Goal: Task Accomplishment & Management: Complete application form

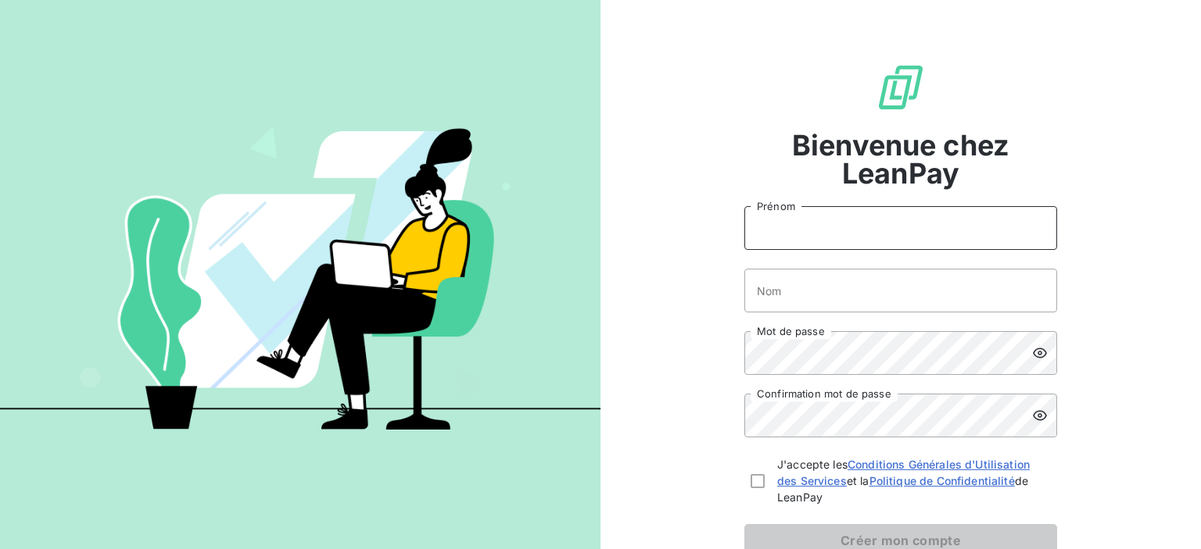
click at [787, 227] on input "Prénom" at bounding box center [900, 228] width 313 height 44
type input "[PERSON_NAME]"
type input "[GEOGRAPHIC_DATA]"
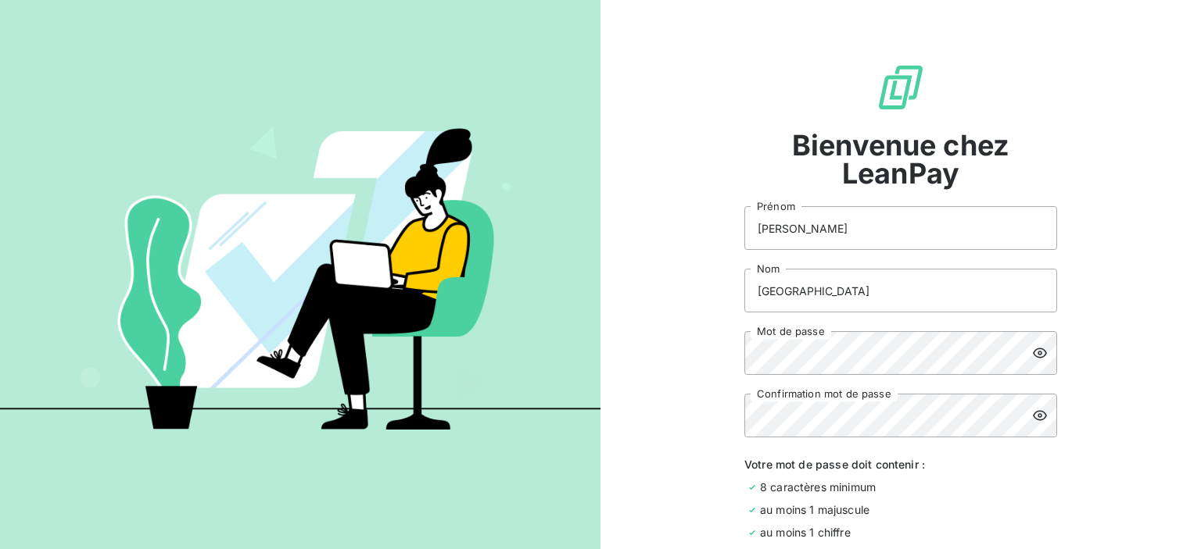
click at [613, 313] on div "Bienvenue chez LeanPay [PERSON_NAME] Castillazuelo Nom Mot de passe Confirmatio…" at bounding box center [900, 373] width 600 height 746
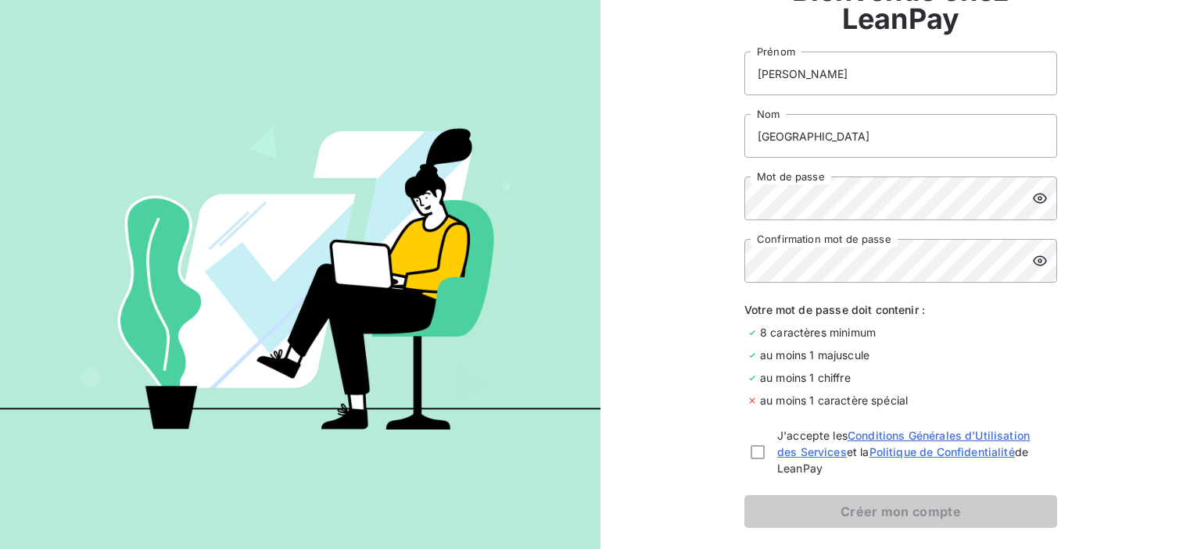
scroll to position [156, 0]
click at [724, 281] on div "Bienvenue chez LeanPay [PERSON_NAME] Castillazuelo Nom Mot de passe Confirmatio…" at bounding box center [900, 217] width 600 height 746
click at [753, 449] on div at bounding box center [757, 451] width 14 height 14
checkbox input "true"
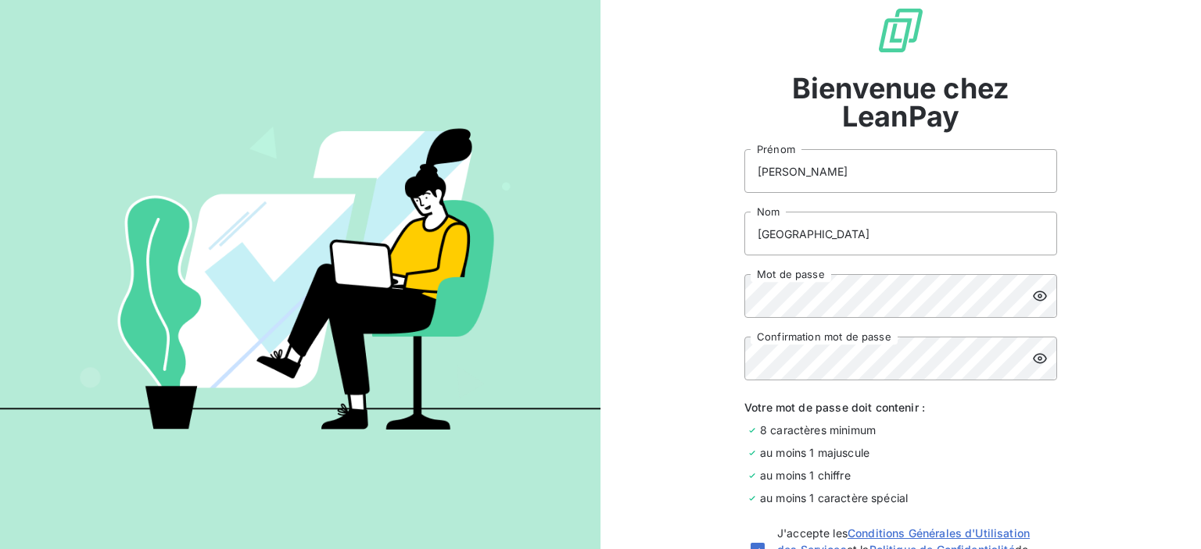
scroll to position [225, 0]
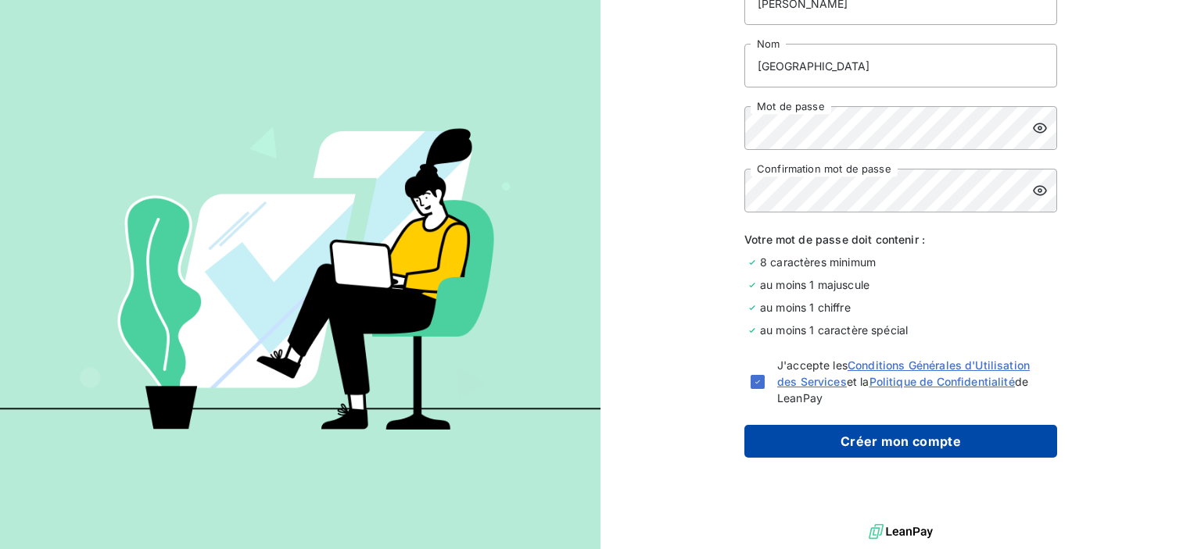
click at [839, 446] on button "Créer mon compte" at bounding box center [900, 441] width 313 height 33
